Goal: Task Accomplishment & Management: Use online tool/utility

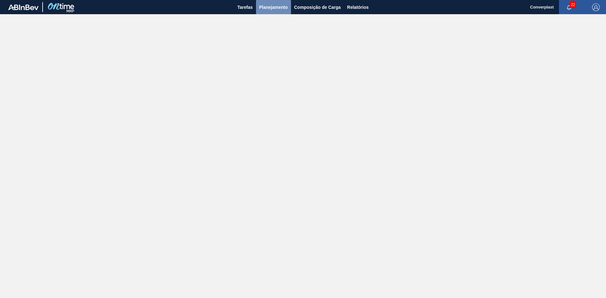
click at [261, 10] on span "Planejamento" at bounding box center [273, 7] width 29 height 8
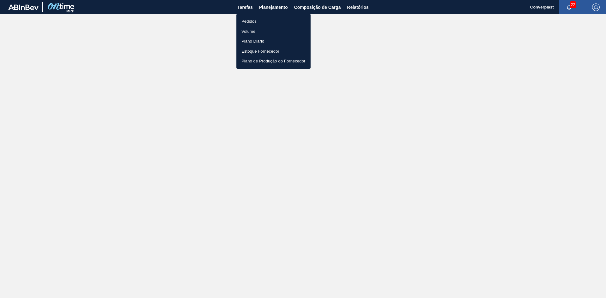
click at [258, 22] on li "Pedidos" at bounding box center [273, 21] width 74 height 10
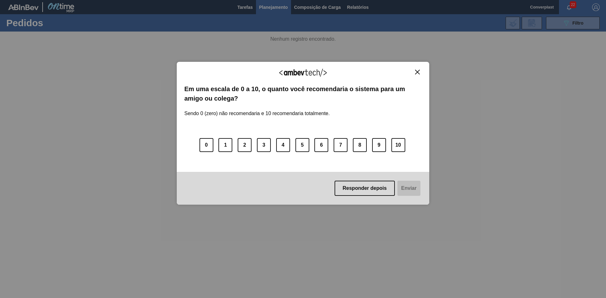
click at [417, 73] on img "Close" at bounding box center [417, 72] width 5 height 5
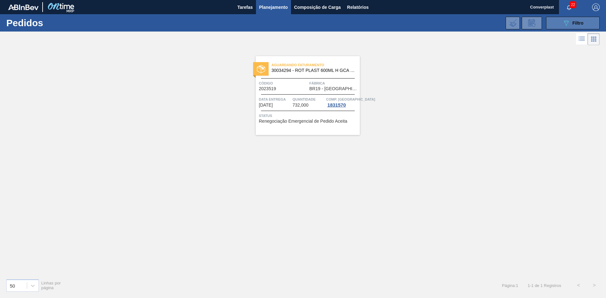
click at [566, 22] on icon "089F7B8B-B2A5-4AFE-B5C0-19BA573D28AC" at bounding box center [566, 23] width 8 height 8
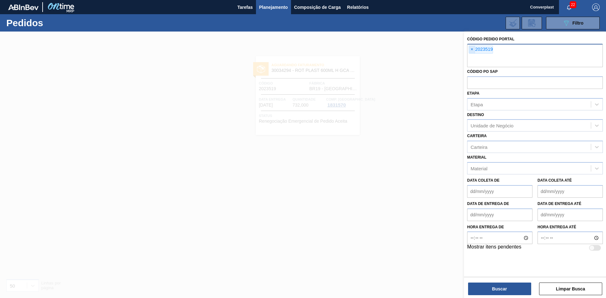
click at [471, 50] on span "×" at bounding box center [472, 50] width 6 height 8
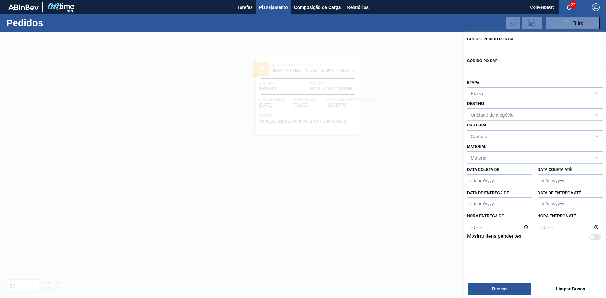
paste input "2023548"
type input "2023548"
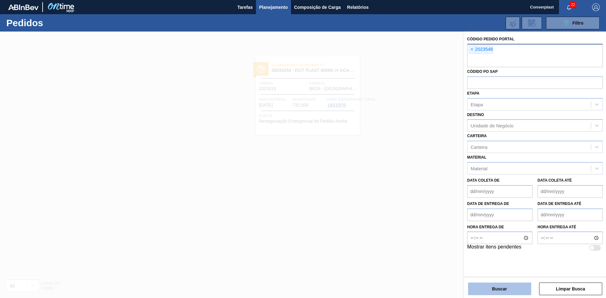
click at [502, 290] on button "Buscar" at bounding box center [499, 289] width 63 height 13
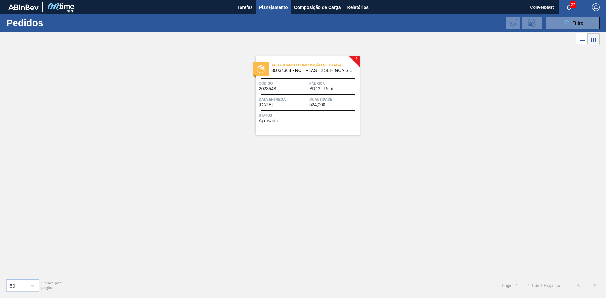
click at [323, 112] on div "Aguardando Composição de Carga 30034308 - ROT PLAST 2 5L H GCA S CL NIV25 Códig…" at bounding box center [307, 95] width 104 height 79
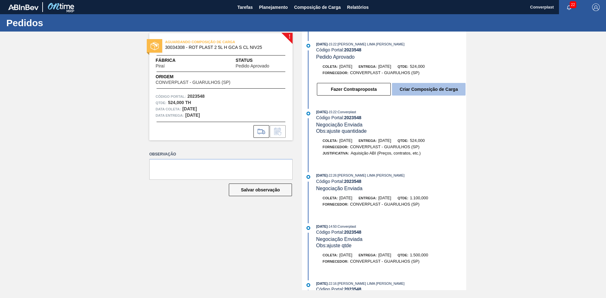
click at [413, 90] on button "Criar Composição de Carga" at bounding box center [428, 89] width 73 height 13
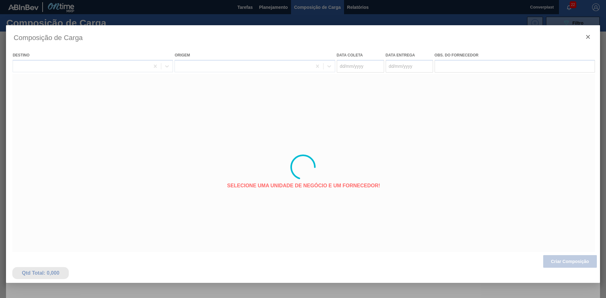
type coleta "[DATE]"
type entrega "[DATE]"
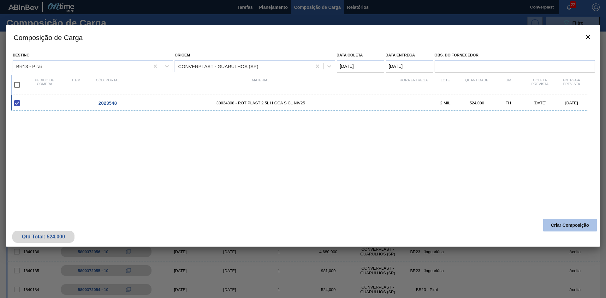
click at [577, 224] on button "Criar Composição" at bounding box center [570, 225] width 54 height 13
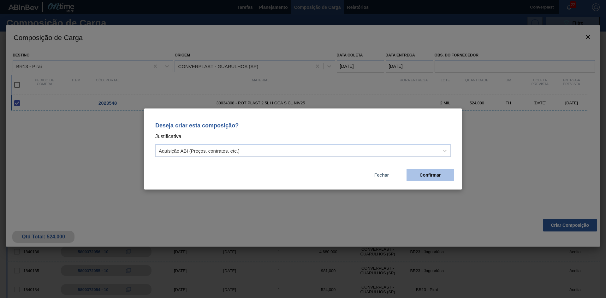
drag, startPoint x: 389, startPoint y: 175, endPoint x: 423, endPoint y: 178, distance: 33.8
click at [423, 178] on div "Fechar Confirmar" at bounding box center [302, 171] width 303 height 21
click at [423, 175] on button "Confirmar" at bounding box center [429, 175] width 47 height 13
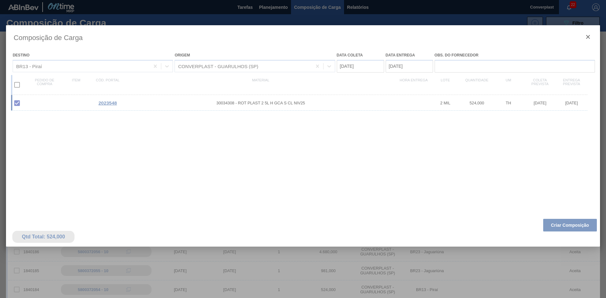
click at [162, 135] on div at bounding box center [303, 167] width 594 height 284
